Goal: Task Accomplishment & Management: Use online tool/utility

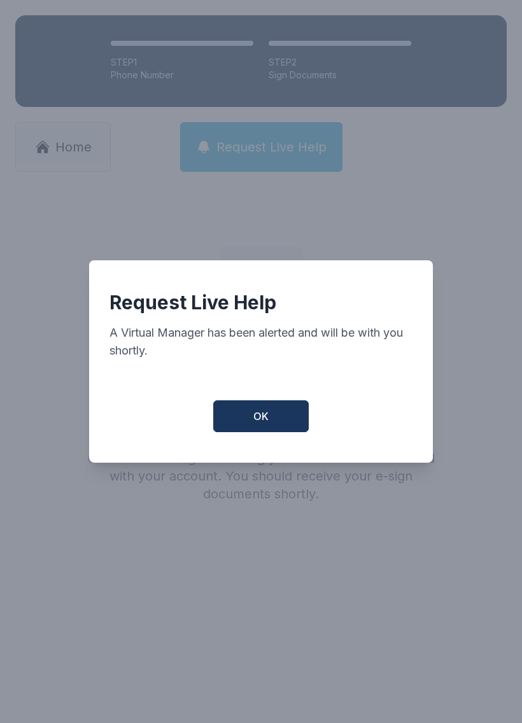
click at [257, 421] on span "OK" at bounding box center [260, 416] width 15 height 15
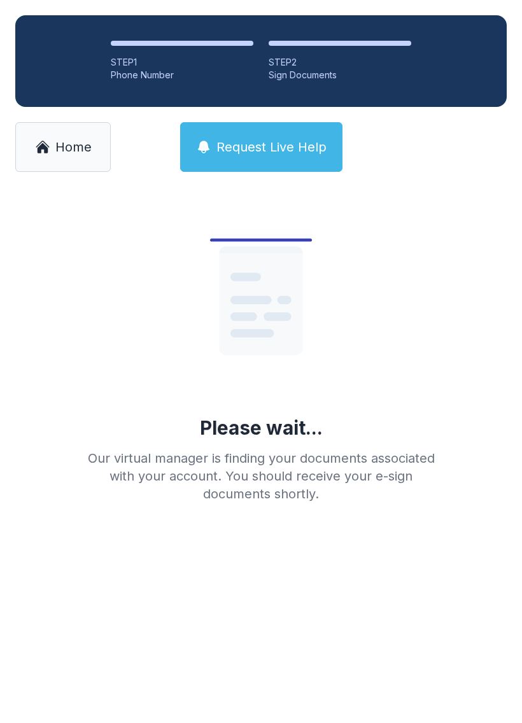
click at [38, 145] on icon at bounding box center [42, 146] width 15 height 15
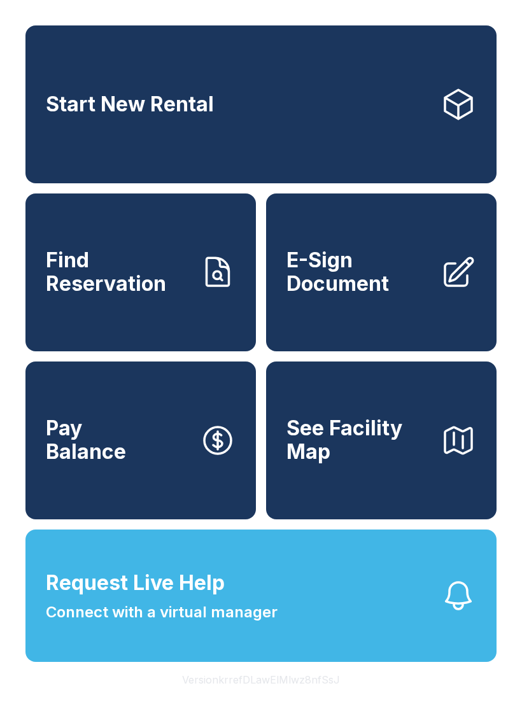
click at [452, 273] on icon at bounding box center [459, 273] width 36 height 36
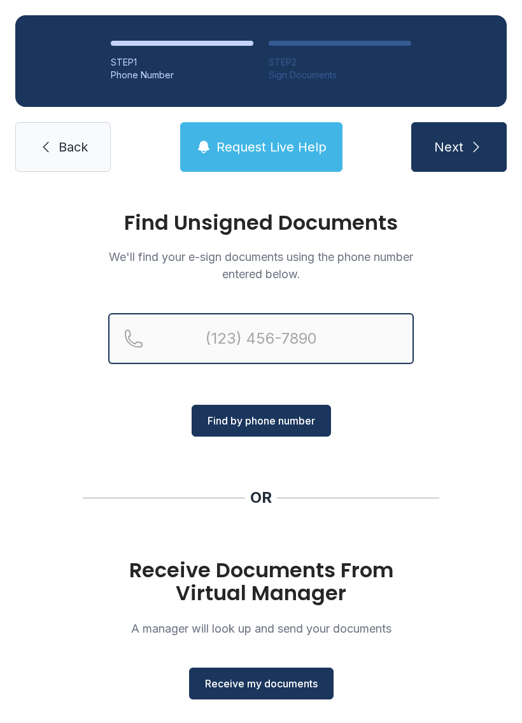
click at [286, 331] on input "Reservation phone number" at bounding box center [261, 338] width 306 height 51
type input "[PHONE_NUMBER]"
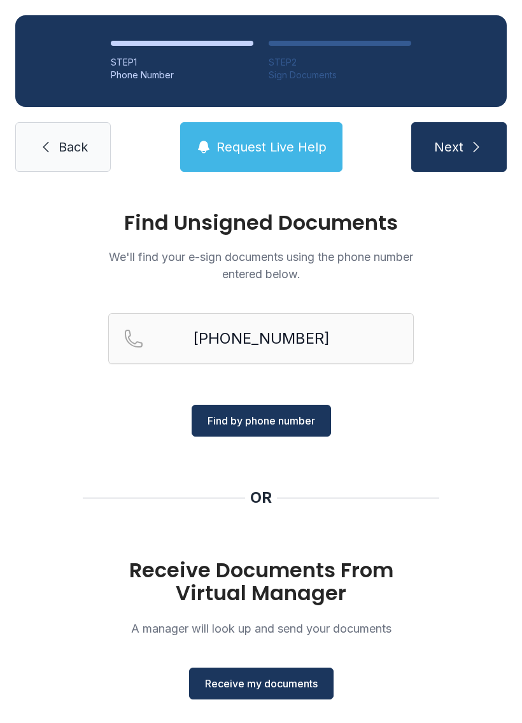
click at [286, 419] on span "Find by phone number" at bounding box center [262, 420] width 108 height 15
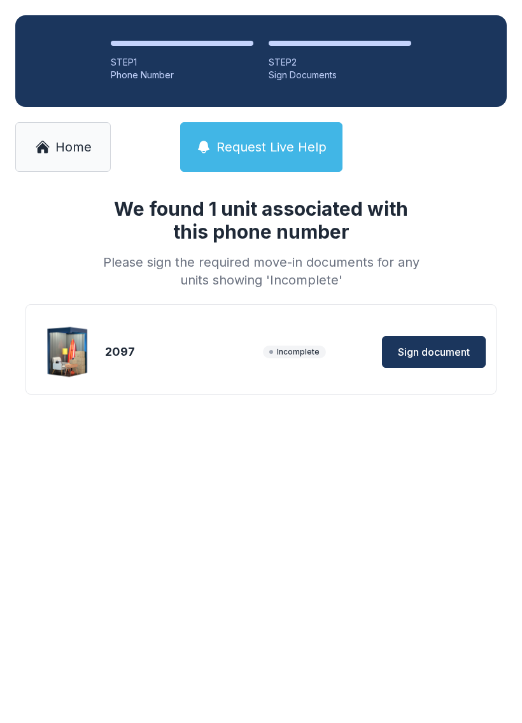
click at [433, 346] on span "Sign document" at bounding box center [434, 351] width 72 height 15
